Goal: Task Accomplishment & Management: Manage account settings

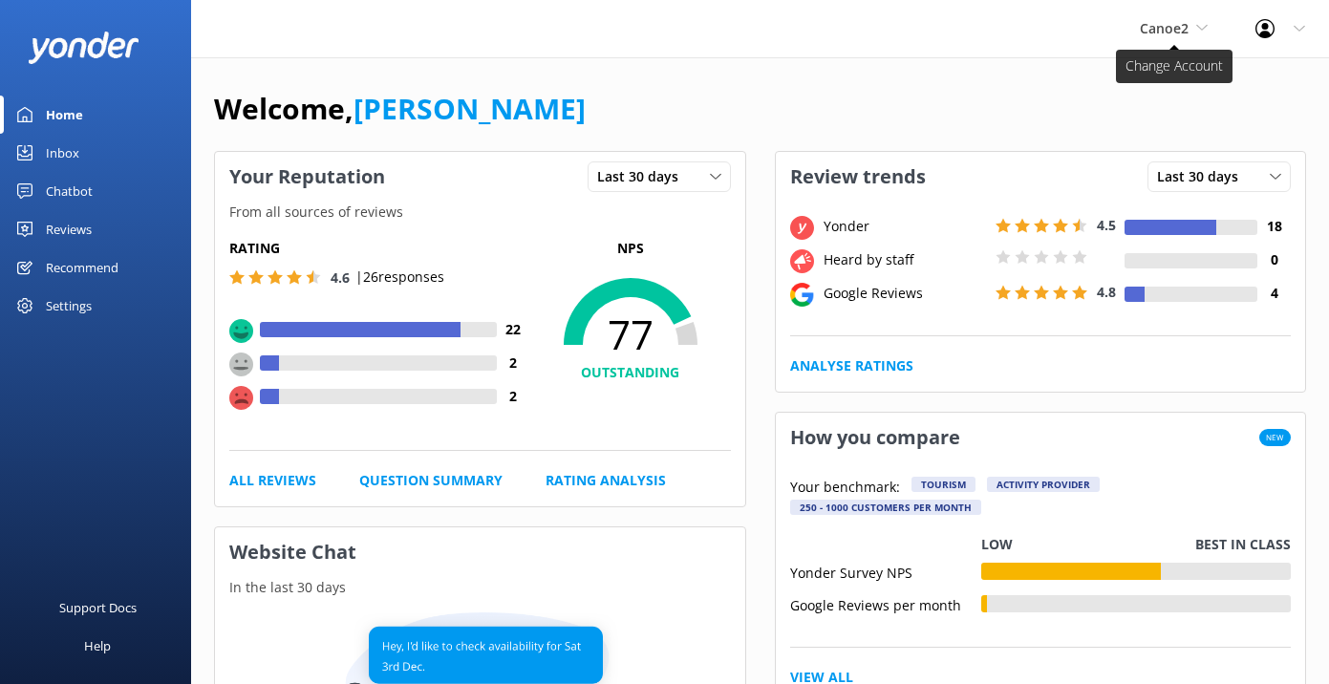
click at [1199, 25] on icon at bounding box center [1201, 27] width 11 height 11
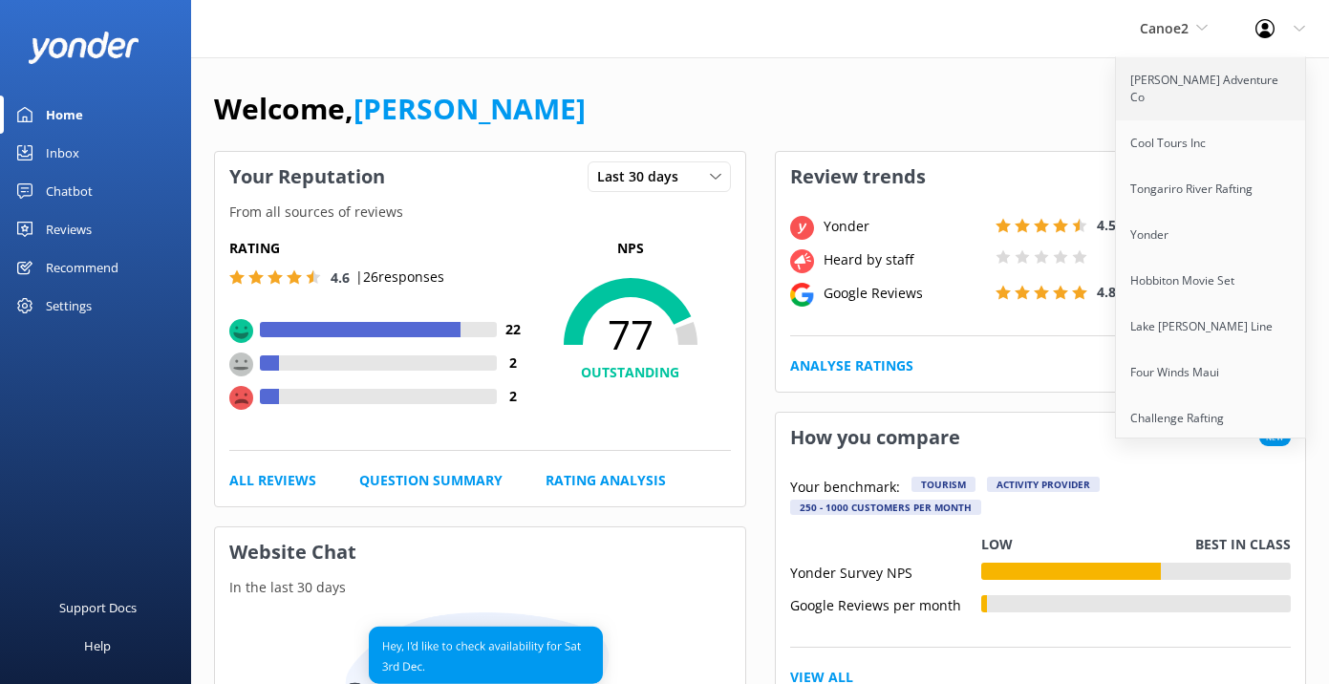
click at [1186, 78] on link "[PERSON_NAME] Adventure Co" at bounding box center [1211, 88] width 191 height 63
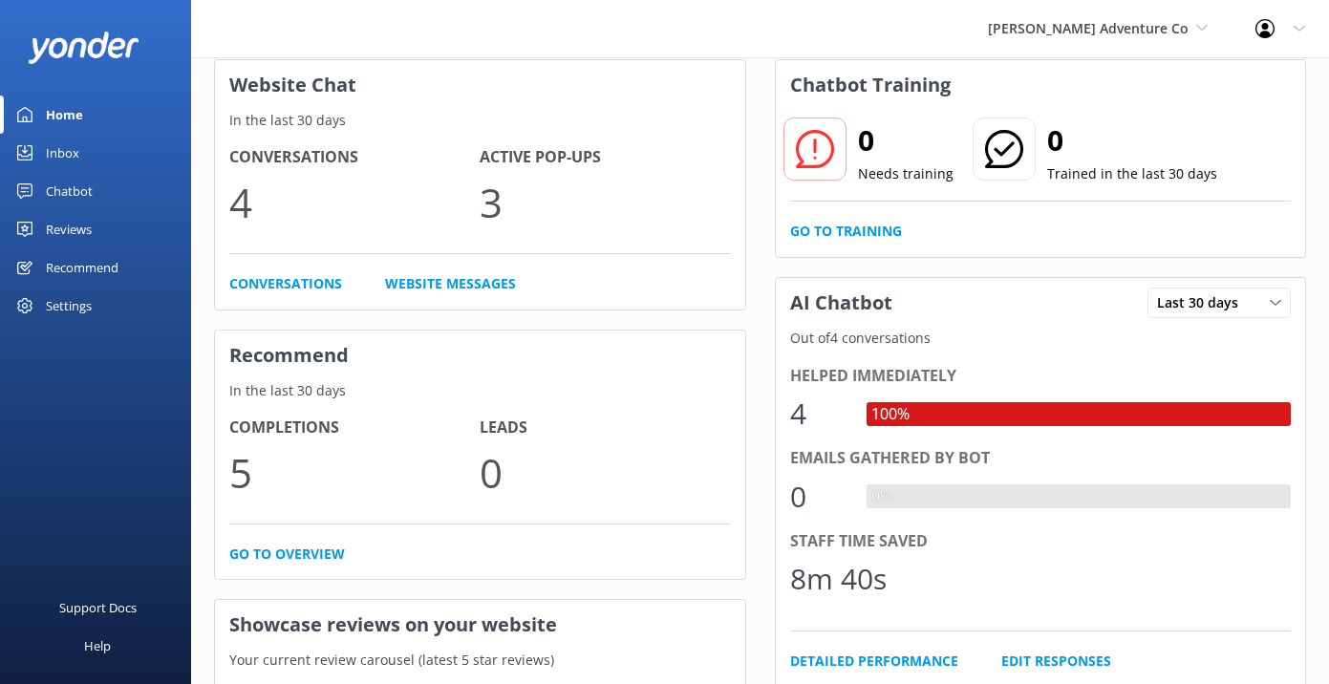
scroll to position [30, 0]
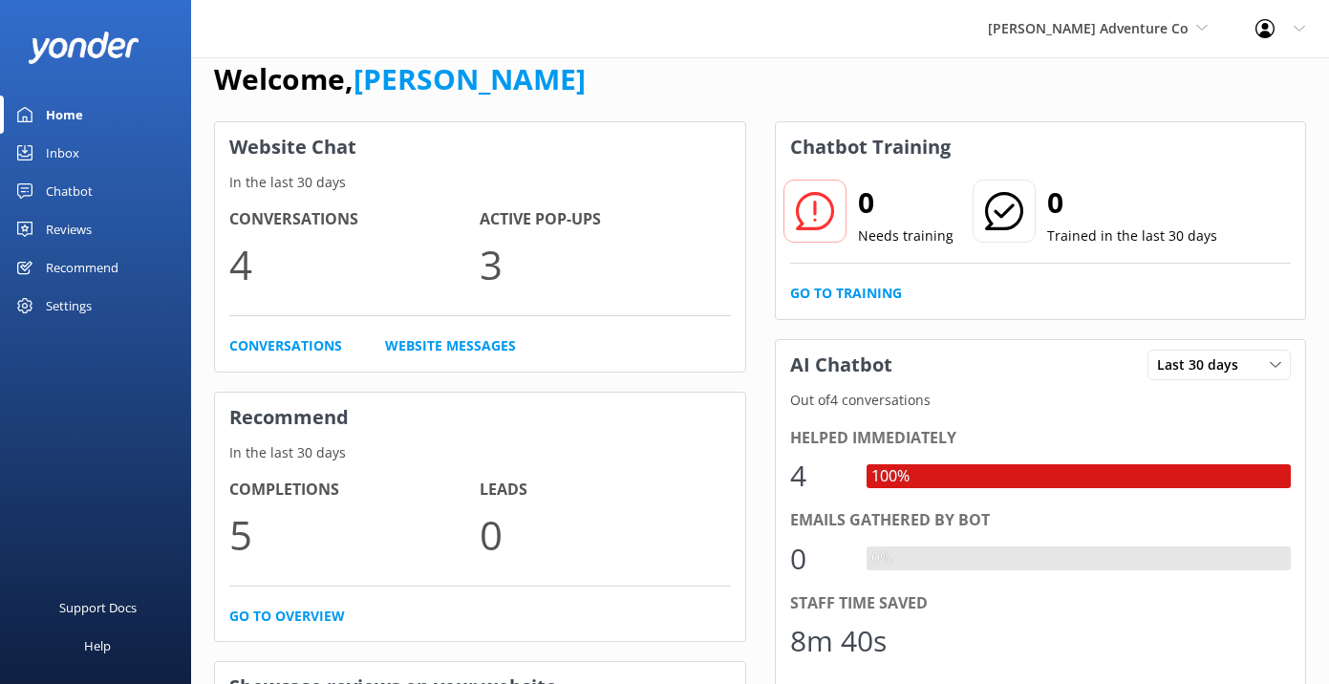
click at [76, 309] on div "Settings" at bounding box center [69, 306] width 46 height 38
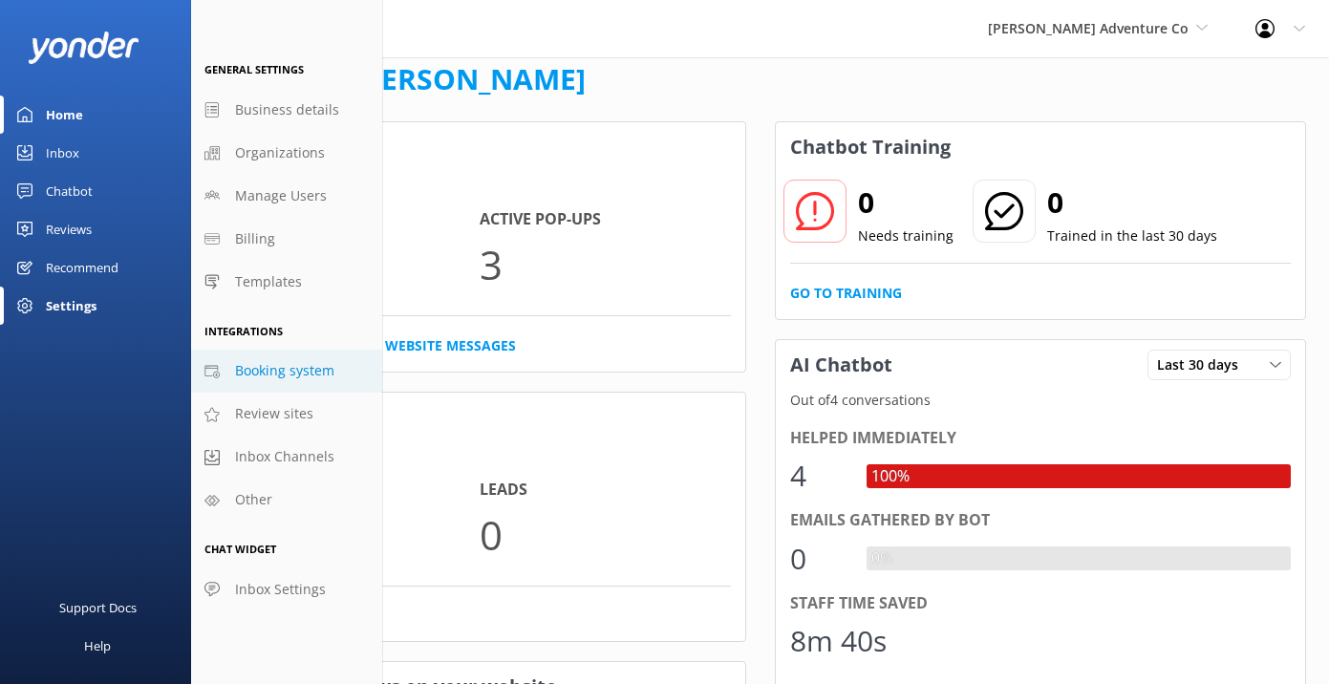
click at [274, 387] on link "Booking system" at bounding box center [286, 371] width 191 height 43
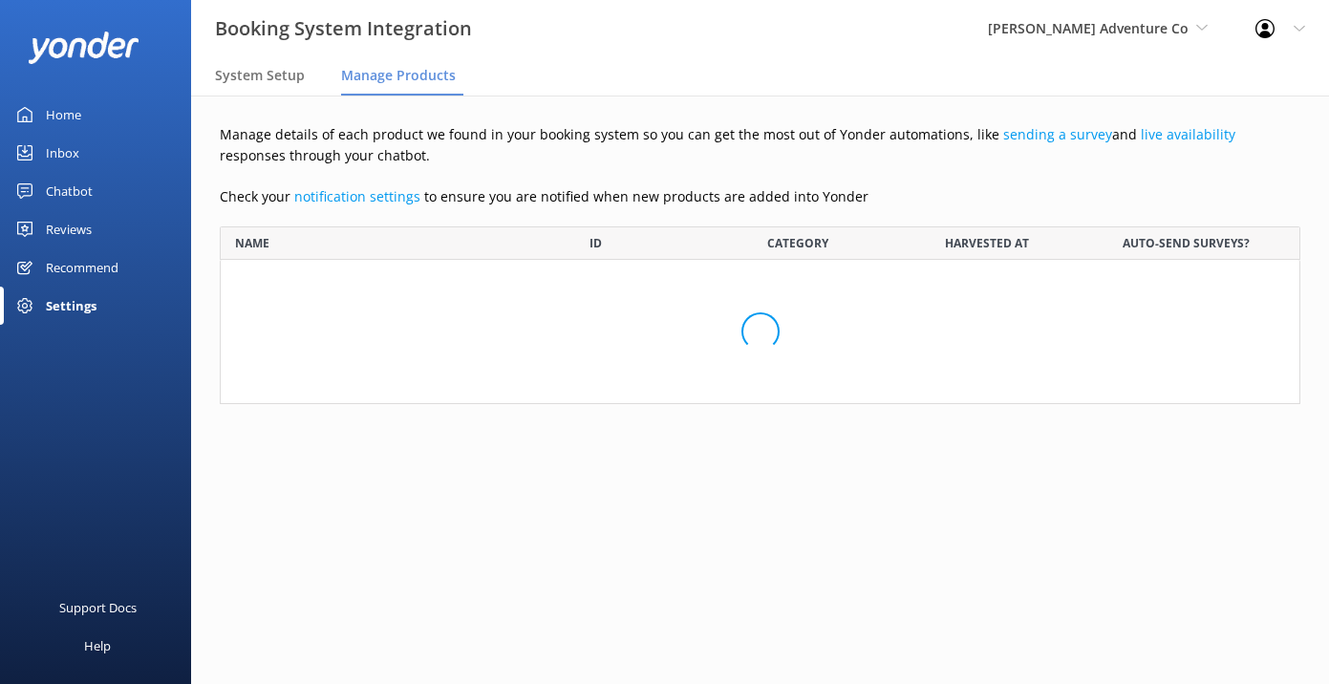
scroll to position [178, 1080]
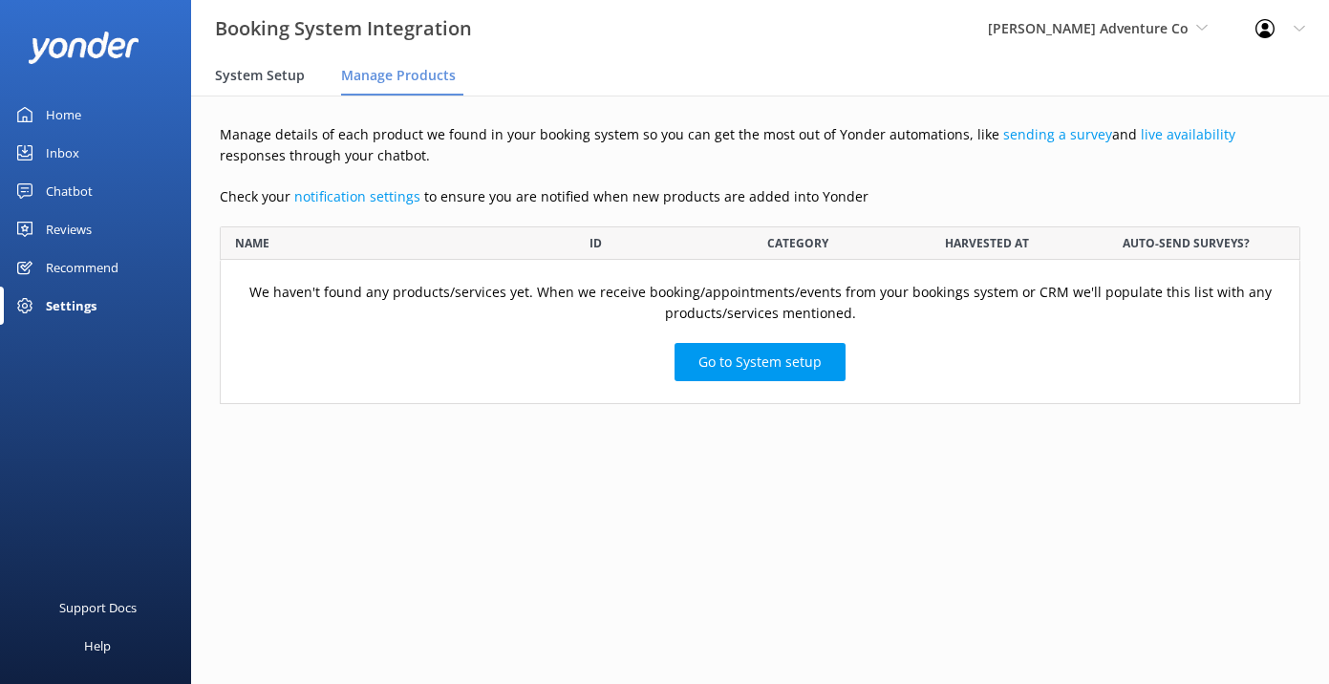
click at [276, 74] on span "System Setup" at bounding box center [260, 75] width 90 height 19
